Goal: Task Accomplishment & Management: Use online tool/utility

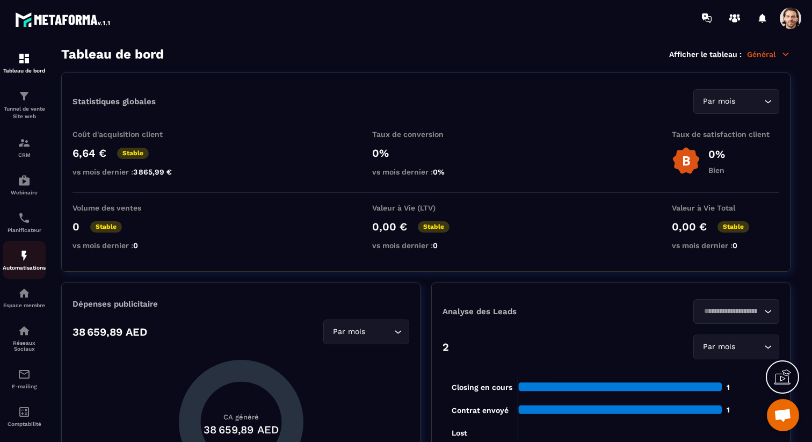
click at [27, 255] on img at bounding box center [24, 255] width 13 height 13
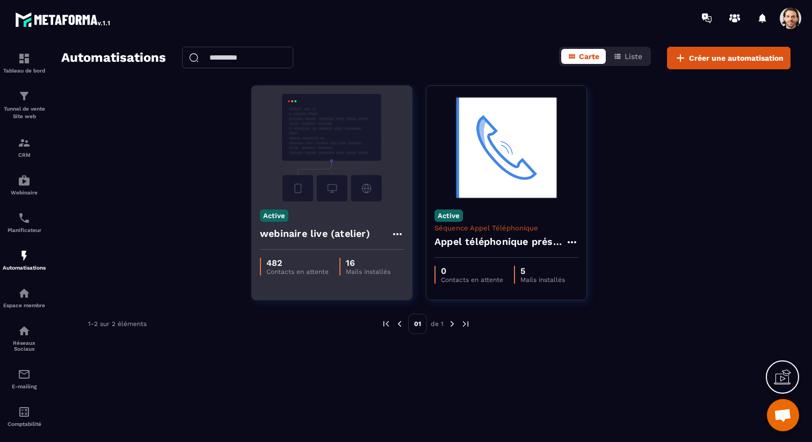
click at [286, 234] on h4 "webinaire live (atelier)" at bounding box center [315, 233] width 110 height 15
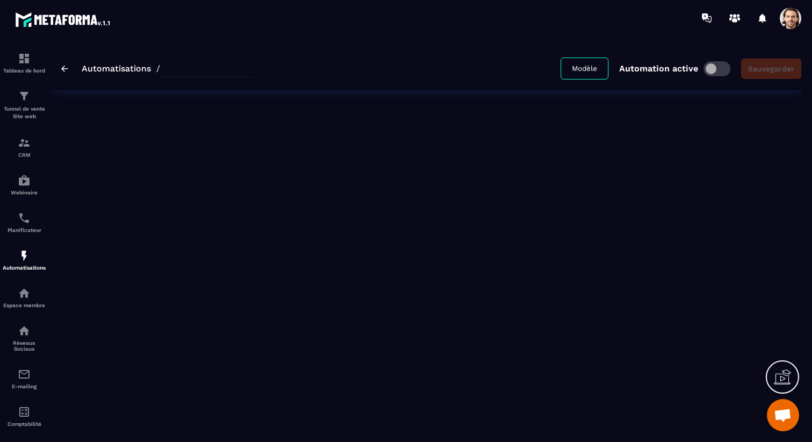
type input "**********"
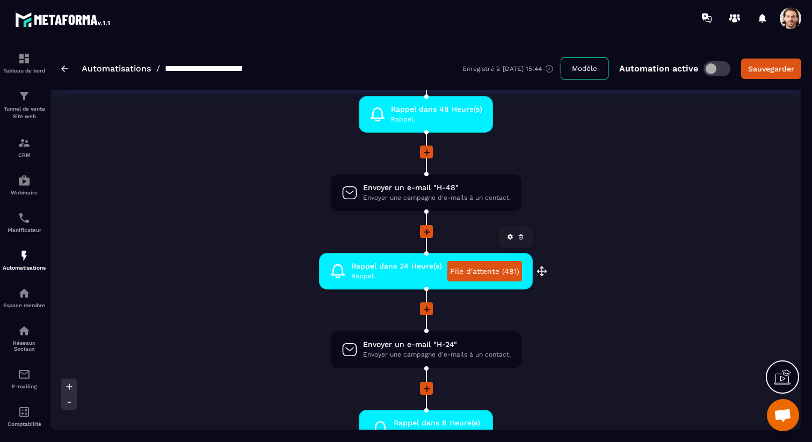
scroll to position [370, 0]
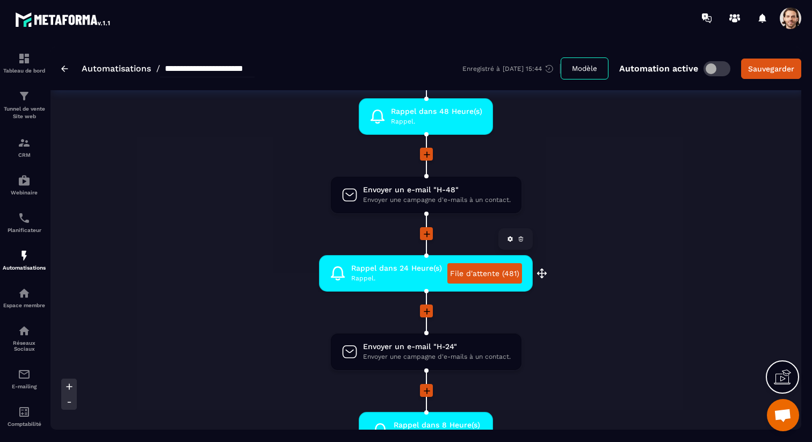
click at [487, 272] on link "File d'attente (481)" at bounding box center [484, 273] width 75 height 20
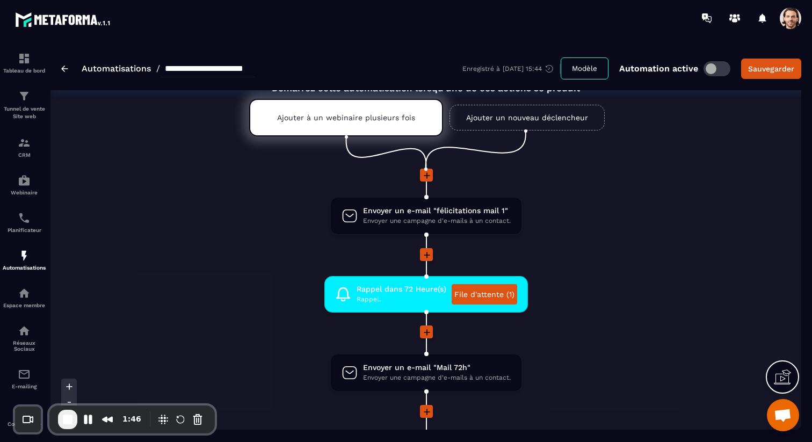
scroll to position [0, 0]
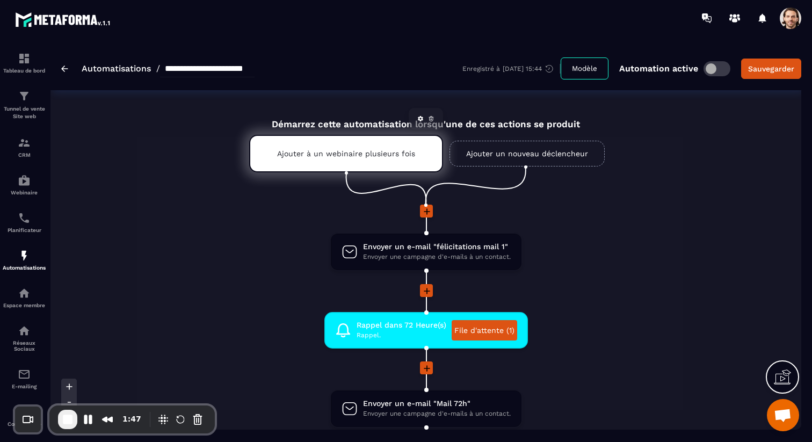
click at [363, 159] on div "Ajouter à un webinaire plusieurs fois" at bounding box center [346, 154] width 194 height 38
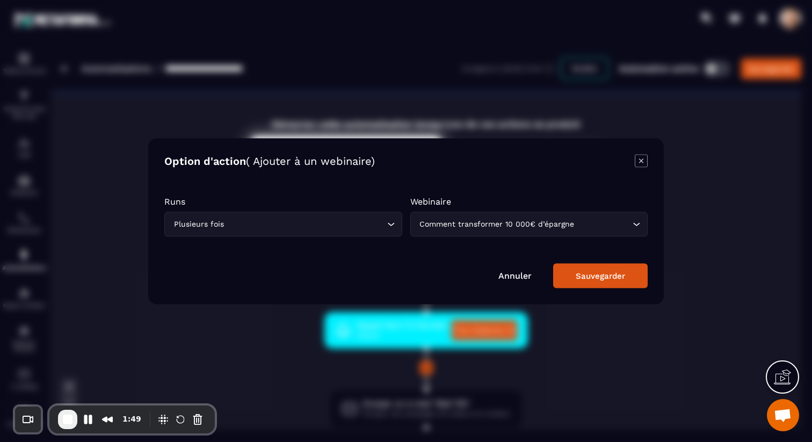
click at [646, 161] on icon "Modal window" at bounding box center [641, 160] width 13 height 13
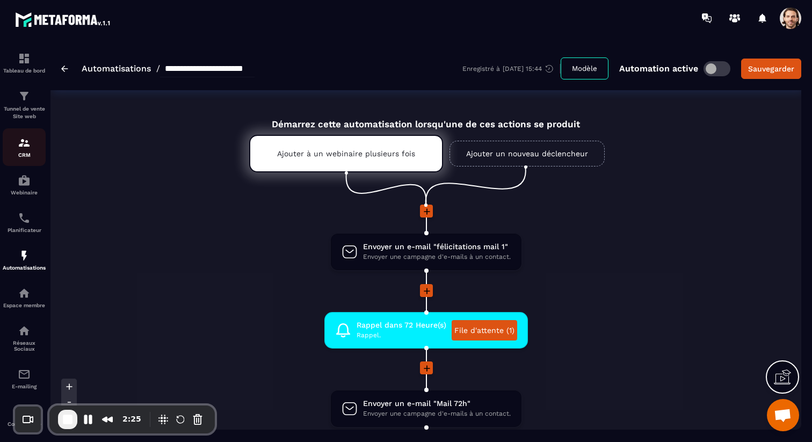
click at [25, 149] on img at bounding box center [24, 142] width 13 height 13
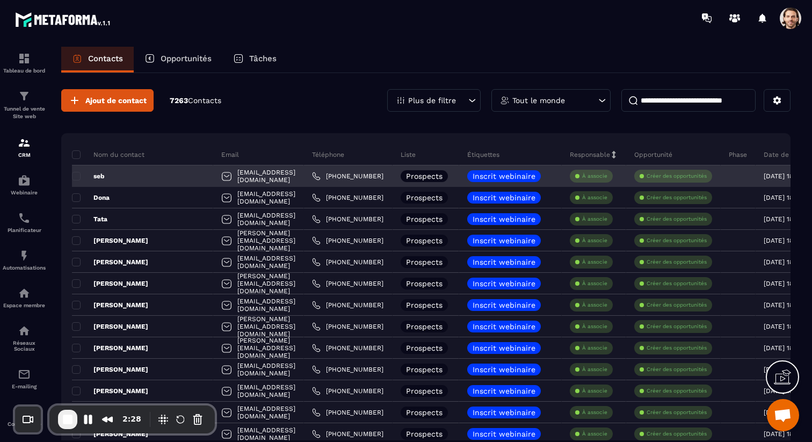
click at [104, 173] on p "seb" at bounding box center [88, 176] width 33 height 9
